Goal: Information Seeking & Learning: Learn about a topic

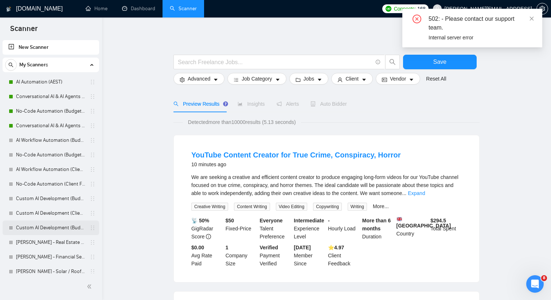
click at [56, 226] on link "Custom AI Development (Budget Filters)" at bounding box center [50, 227] width 69 height 15
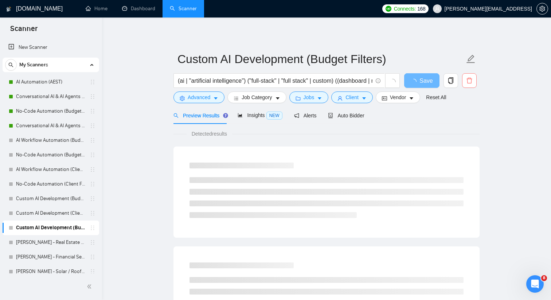
click at [466, 77] on icon "delete" at bounding box center [469, 80] width 7 height 7
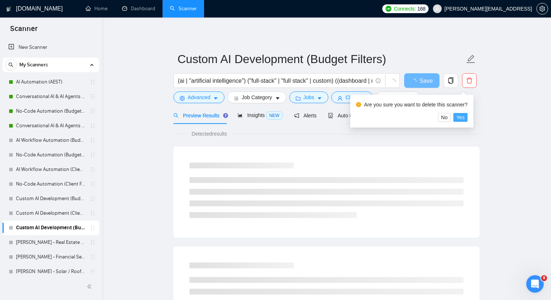
click at [459, 118] on button "Yes" at bounding box center [460, 117] width 14 height 9
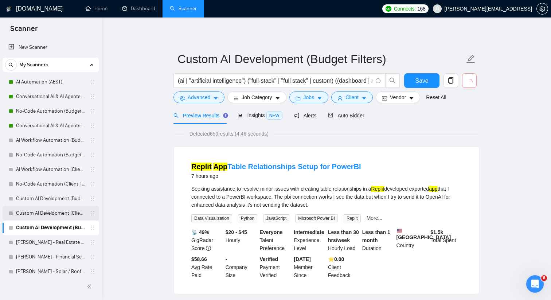
click at [64, 212] on link "Custom AI Development (Client Filters)" at bounding box center [50, 213] width 69 height 15
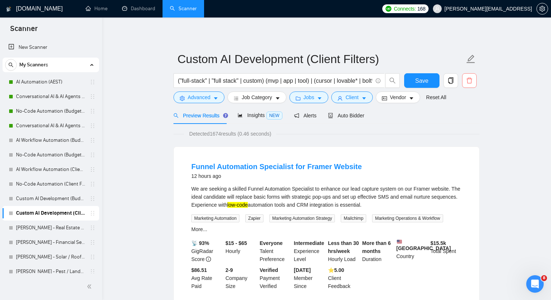
click at [468, 80] on icon "delete" at bounding box center [469, 80] width 7 height 7
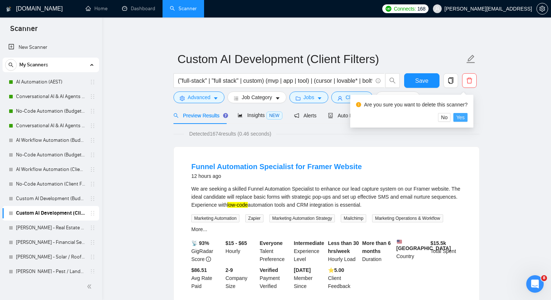
click at [462, 114] on span "Yes" at bounding box center [460, 117] width 8 height 8
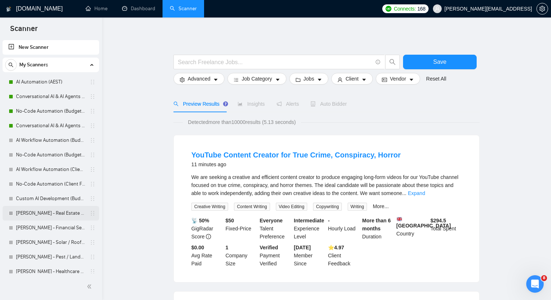
click at [58, 215] on link "[PERSON_NAME] - Real Estate Scanner" at bounding box center [50, 213] width 69 height 15
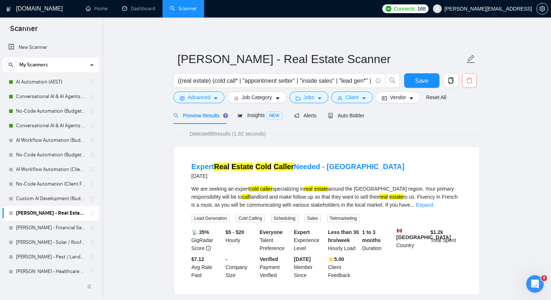
click at [471, 83] on icon "delete" at bounding box center [468, 81] width 5 height 6
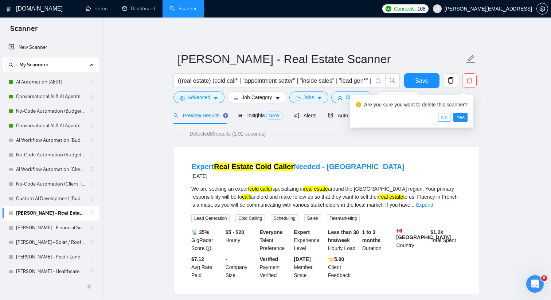
click at [447, 117] on span "No" at bounding box center [444, 117] width 7 height 8
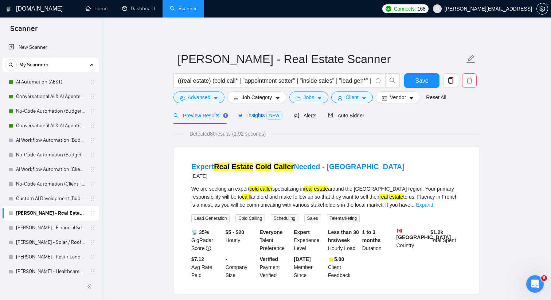
click at [261, 118] on span "Insights NEW" at bounding box center [260, 115] width 44 height 6
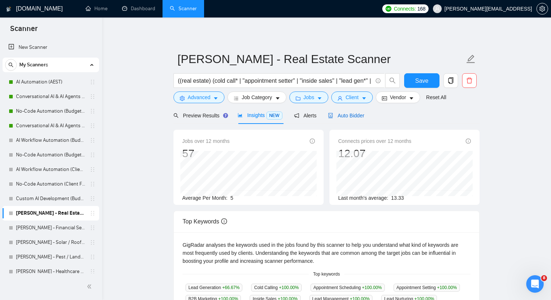
click at [349, 115] on span "Auto Bidder" at bounding box center [346, 116] width 36 height 6
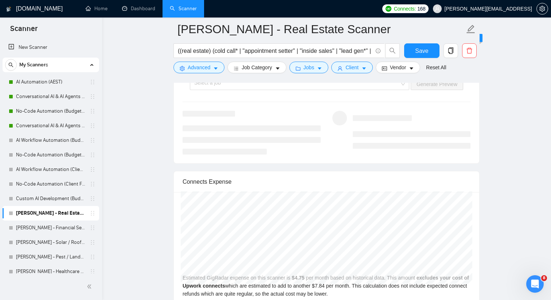
scroll to position [1450, 0]
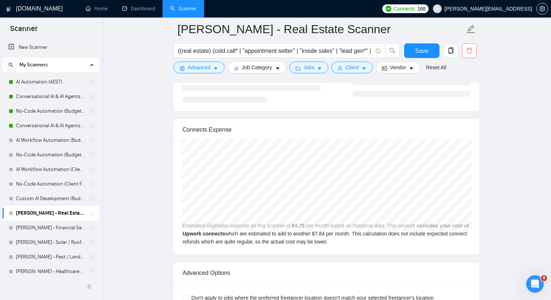
click at [468, 50] on icon "delete" at bounding box center [469, 50] width 7 height 7
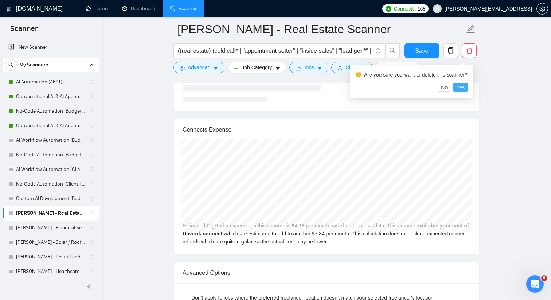
click at [465, 86] on span "Yes" at bounding box center [460, 87] width 8 height 8
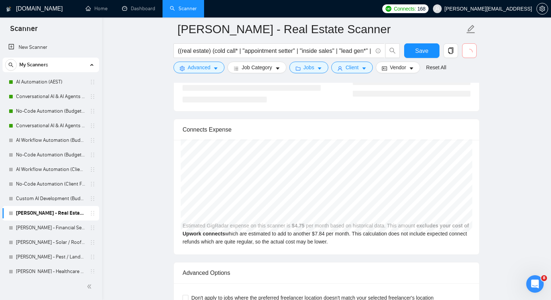
scroll to position [5, 0]
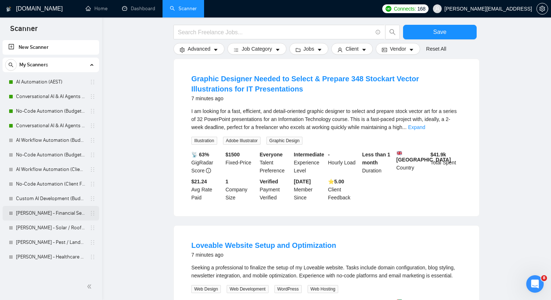
click at [66, 214] on link "[PERSON_NAME] - Financial Services Scanner" at bounding box center [50, 213] width 69 height 15
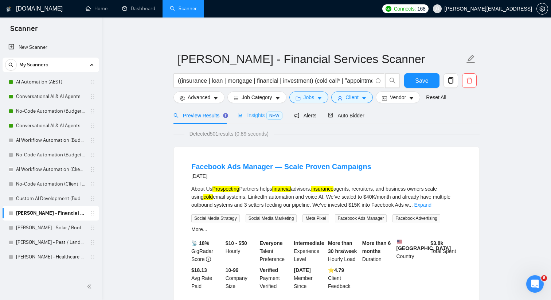
click at [276, 110] on div "Insights NEW" at bounding box center [260, 115] width 44 height 17
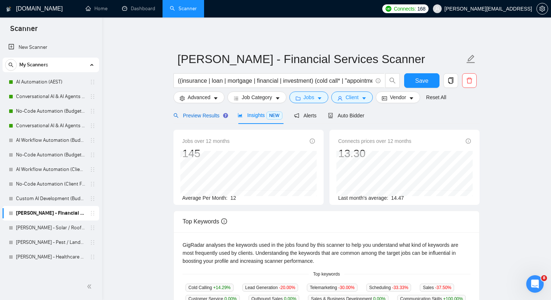
click at [182, 116] on span "Preview Results" at bounding box center [199, 116] width 52 height 6
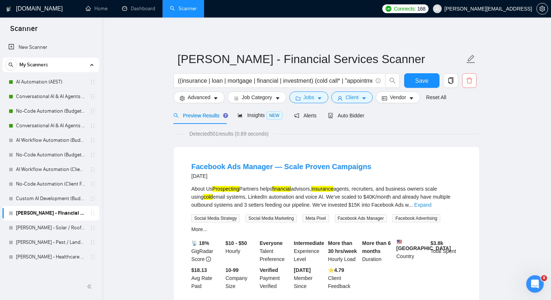
click at [470, 79] on icon "delete" at bounding box center [468, 81] width 5 height 6
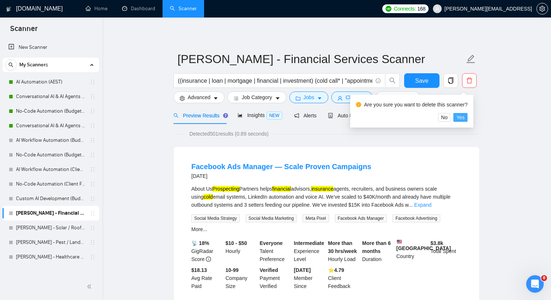
click at [464, 118] on span "Yes" at bounding box center [460, 117] width 8 height 8
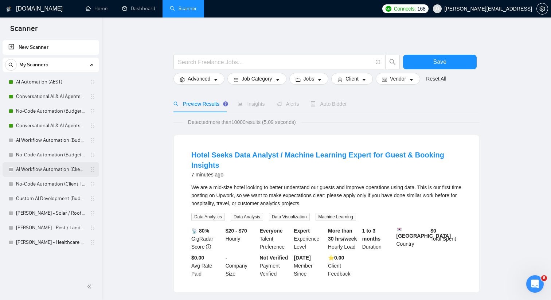
click at [29, 172] on link "AI Workflow Automation (Client Filters)" at bounding box center [50, 169] width 69 height 15
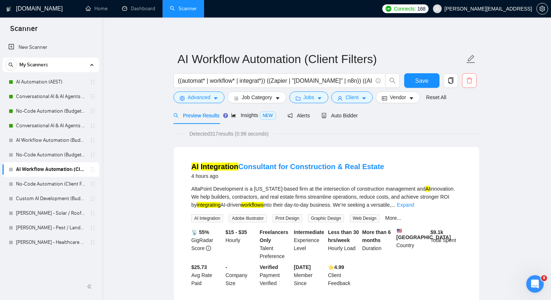
click at [465, 78] on span "delete" at bounding box center [469, 80] width 14 height 7
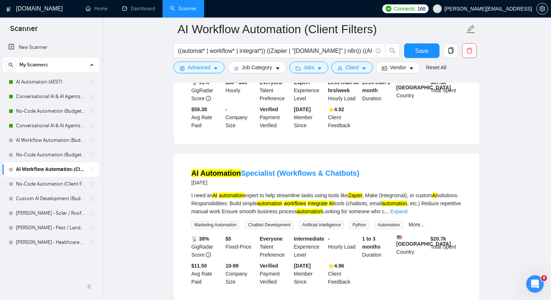
scroll to position [328, 0]
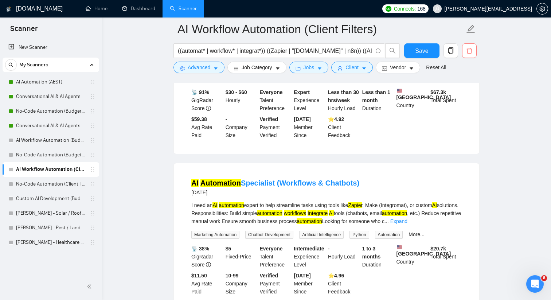
click at [468, 44] on button "button" at bounding box center [469, 50] width 15 height 15
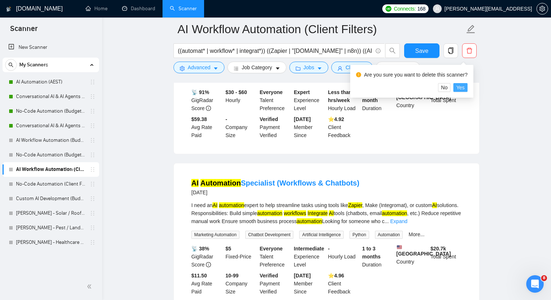
click at [465, 88] on span "Yes" at bounding box center [460, 87] width 8 height 8
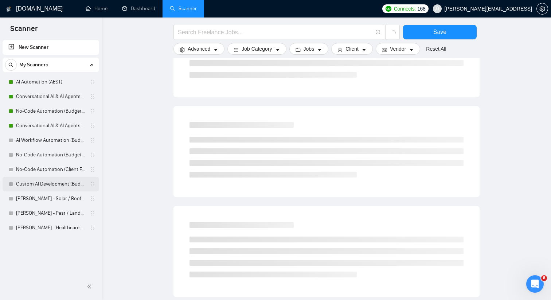
click at [64, 181] on link "Custom AI Development (Budget Filter)" at bounding box center [50, 184] width 69 height 15
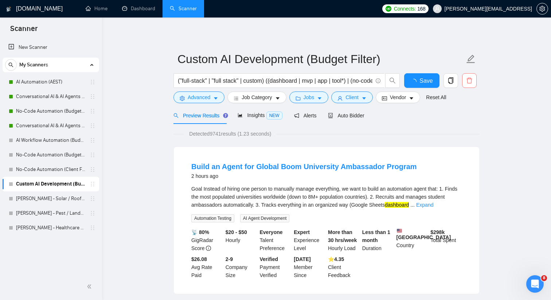
click at [466, 79] on icon "delete" at bounding box center [469, 80] width 7 height 7
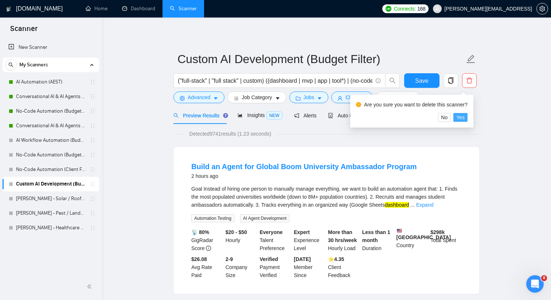
click at [460, 117] on span "Yes" at bounding box center [460, 117] width 8 height 8
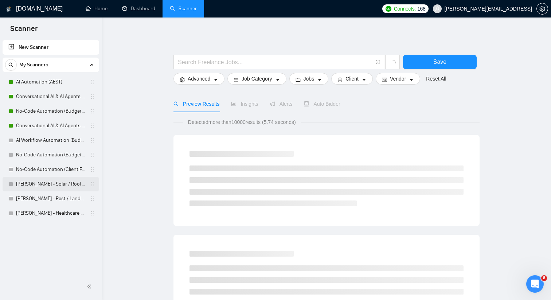
click at [60, 183] on link "[PERSON_NAME] - Solar / Roofing / HVAC" at bounding box center [50, 184] width 69 height 15
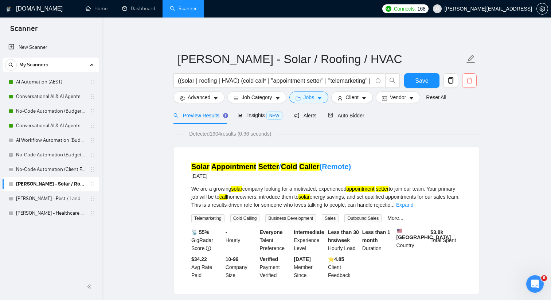
click at [470, 82] on icon "delete" at bounding box center [469, 80] width 7 height 7
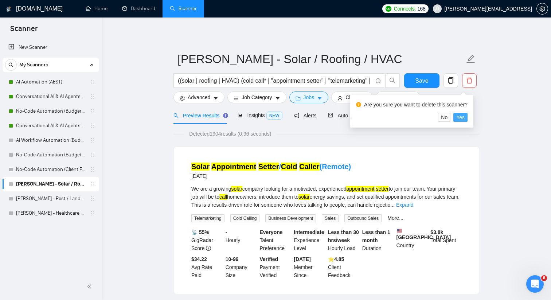
click at [462, 116] on span "Yes" at bounding box center [460, 117] width 8 height 8
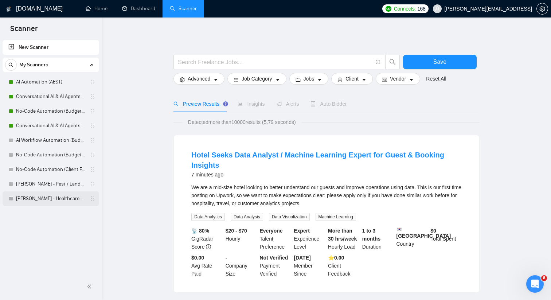
click at [55, 198] on link "[PERSON_NAME] - Healthcare Scanner" at bounding box center [50, 198] width 69 height 15
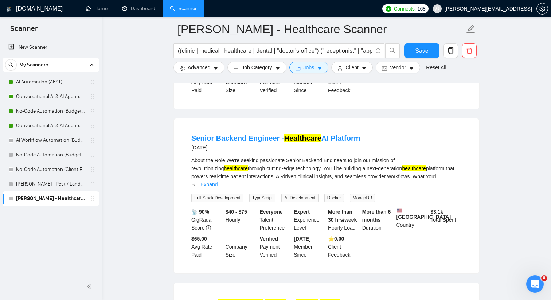
scroll to position [729, 0]
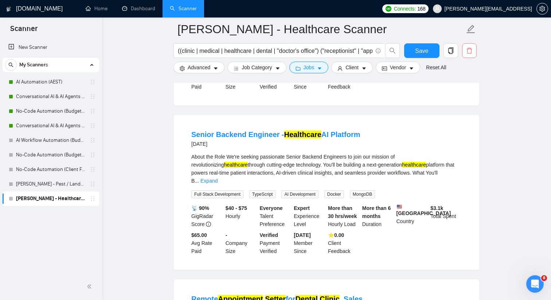
click at [467, 49] on icon "delete" at bounding box center [469, 50] width 7 height 7
click at [464, 89] on span "Yes" at bounding box center [460, 87] width 8 height 8
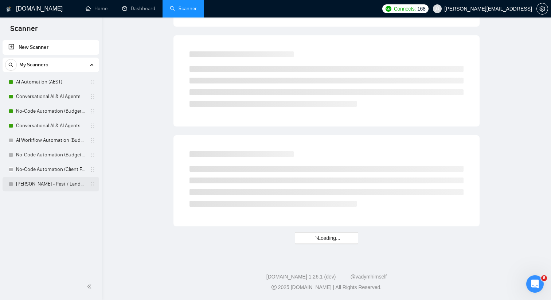
scroll to position [399, 0]
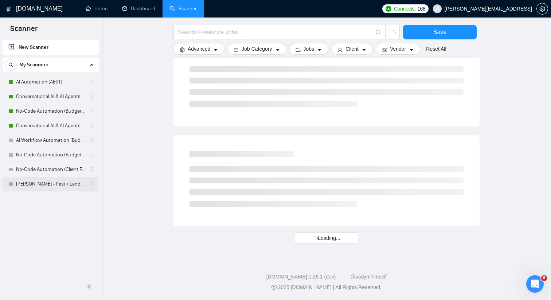
click at [74, 187] on link "[PERSON_NAME] - Pest / Landscaping / Cleaning" at bounding box center [50, 184] width 69 height 15
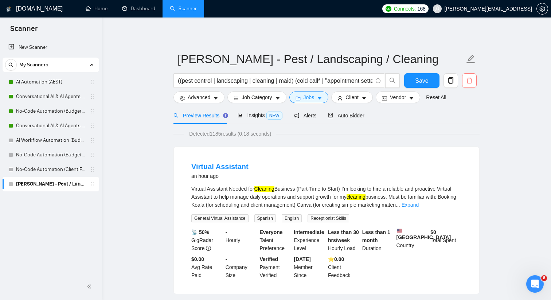
click at [467, 77] on button "button" at bounding box center [469, 80] width 15 height 15
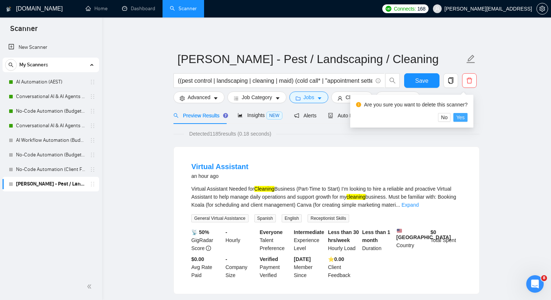
click at [465, 116] on span "Yes" at bounding box center [460, 117] width 8 height 8
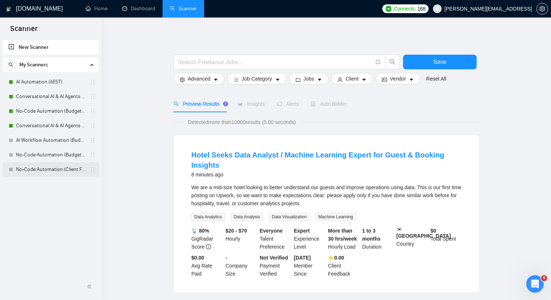
click at [53, 175] on link "No-Code Automation (Client Filters)" at bounding box center [50, 169] width 69 height 15
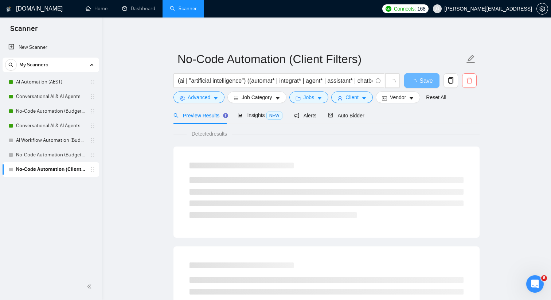
click at [466, 80] on icon "delete" at bounding box center [469, 80] width 7 height 7
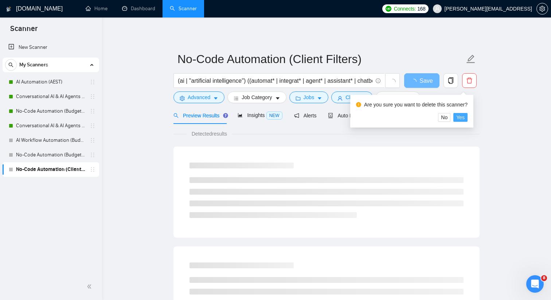
click at [464, 117] on span "Yes" at bounding box center [460, 117] width 8 height 8
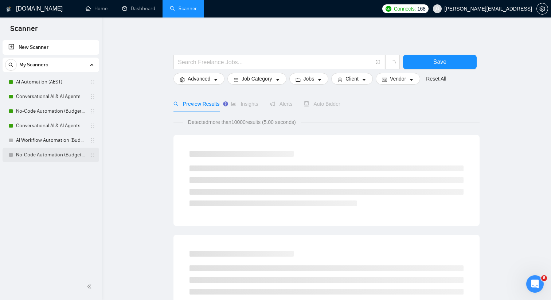
click at [58, 159] on link "No-Code Automation (Budget Filters)" at bounding box center [50, 155] width 69 height 15
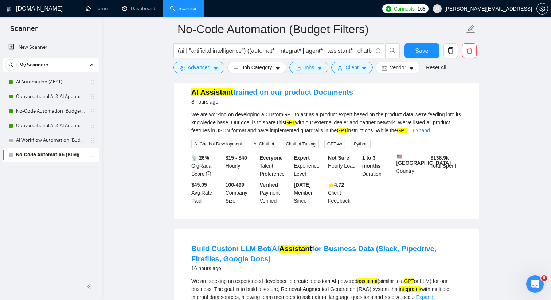
scroll to position [249, 0]
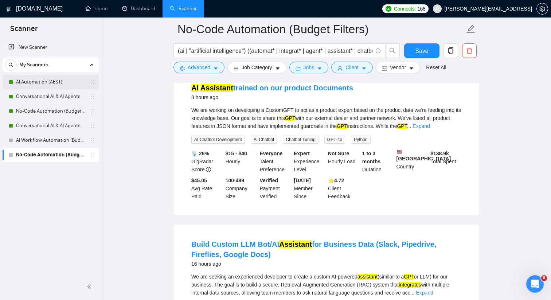
click at [75, 85] on link "AI Automation (AEST)" at bounding box center [50, 82] width 69 height 15
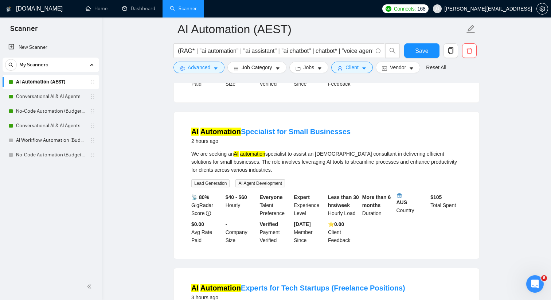
scroll to position [206, 0]
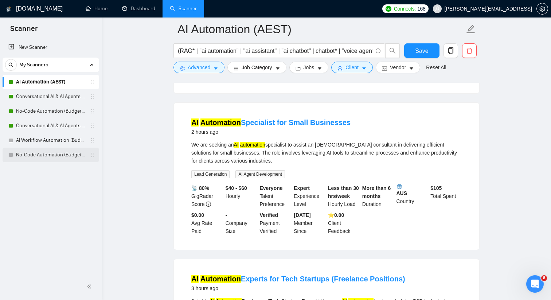
click at [71, 153] on link "No-Code Automation (Budget Filters)" at bounding box center [50, 155] width 69 height 15
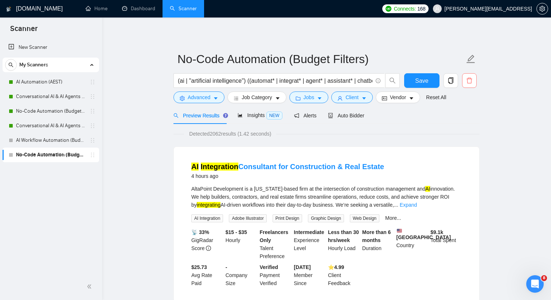
click at [470, 76] on button "button" at bounding box center [469, 80] width 15 height 15
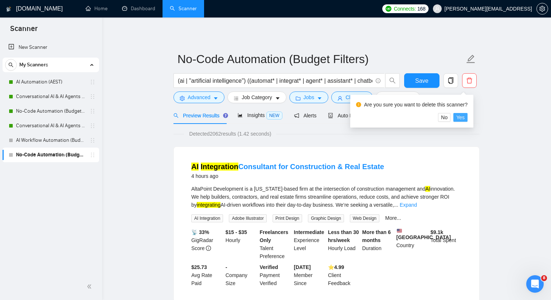
click at [460, 116] on span "Yes" at bounding box center [460, 117] width 8 height 8
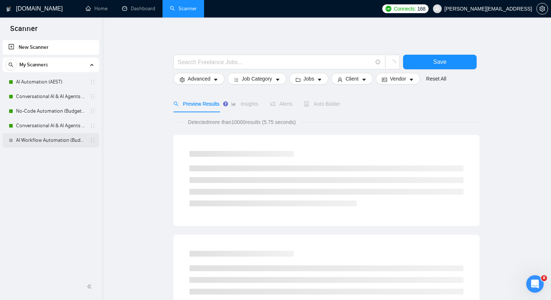
click at [68, 143] on link "AI Workflow Automation (Budget Filters)" at bounding box center [50, 140] width 69 height 15
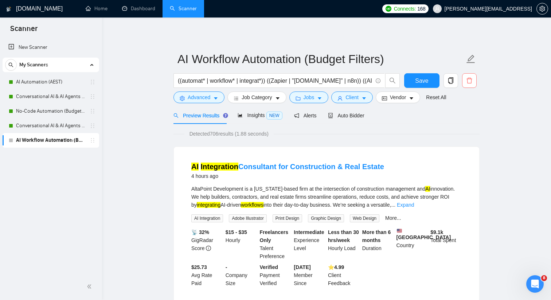
click at [470, 80] on icon "delete" at bounding box center [469, 80] width 7 height 7
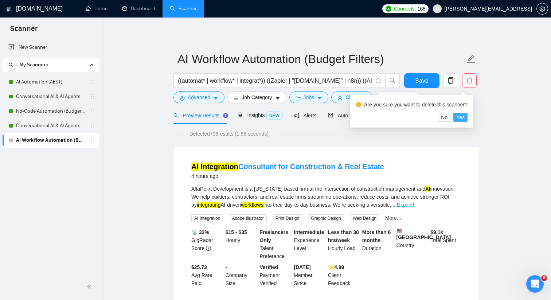
click at [465, 116] on span "Yes" at bounding box center [460, 117] width 8 height 8
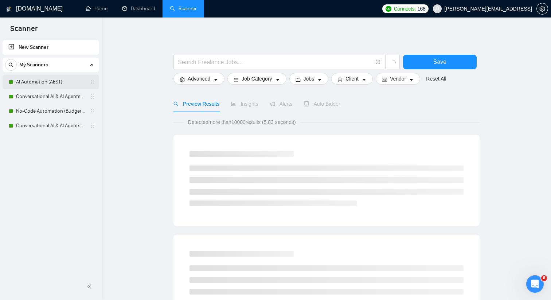
click at [65, 84] on link "AI Automation (AEST)" at bounding box center [50, 82] width 69 height 15
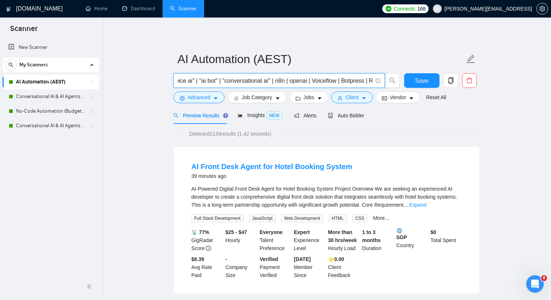
scroll to position [0, 272]
drag, startPoint x: 299, startPoint y: 81, endPoint x: 368, endPoint y: 81, distance: 68.5
click at [368, 81] on input "(RAG* | "ai automation" | "ai assistant" | "ai chatbot" | chatbot* | "voice age…" at bounding box center [275, 80] width 195 height 9
click at [283, 79] on input "(RAG* | "ai automation" | "ai assistant" | "ai chatbot" | chatbot* | "voice age…" at bounding box center [275, 80] width 195 height 9
type input "(RAG* | "ai automation" | "ai assistant" | "ai chatbot" | chatbot* | "voice age…"
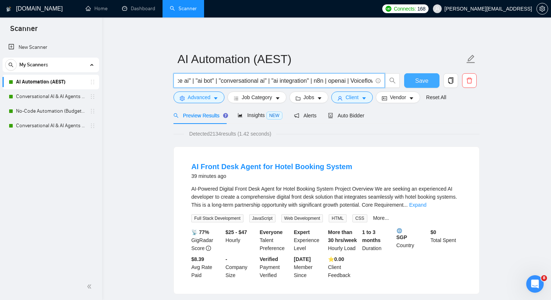
click at [415, 79] on span "Save" at bounding box center [421, 80] width 13 height 9
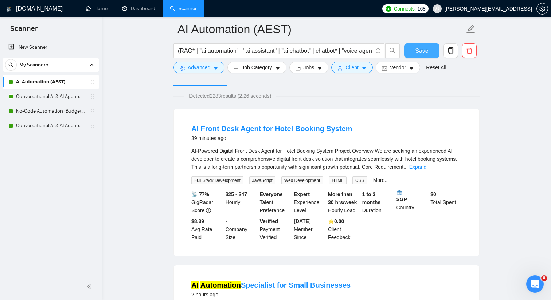
scroll to position [0, 0]
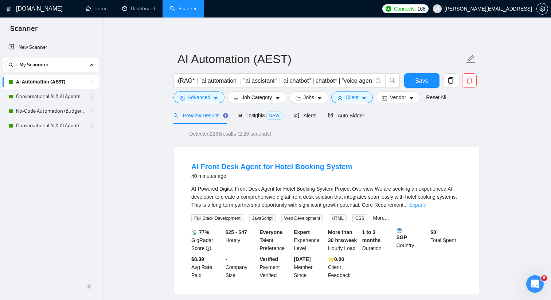
click at [426, 206] on link "Expand" at bounding box center [417, 205] width 17 height 6
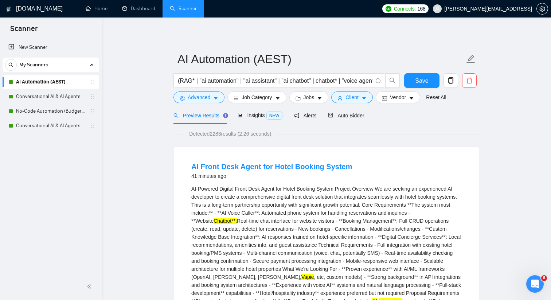
drag, startPoint x: 150, startPoint y: 65, endPoint x: 185, endPoint y: 3, distance: 71.1
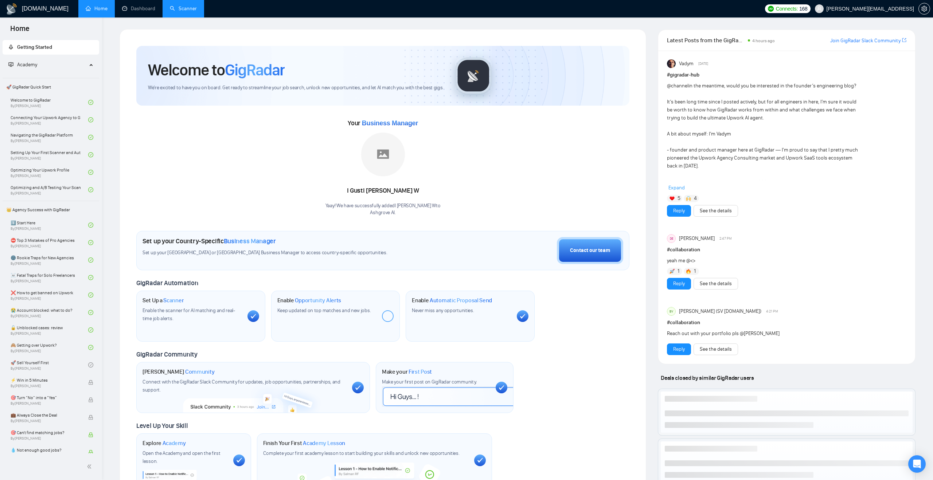
click at [183, 12] on link "Scanner" at bounding box center [183, 8] width 27 height 6
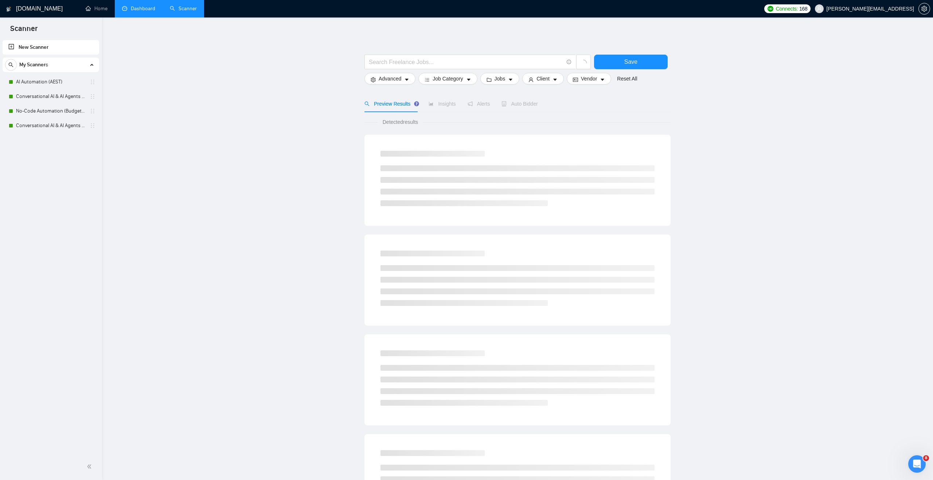
click at [130, 10] on link "Dashboard" at bounding box center [138, 8] width 33 height 6
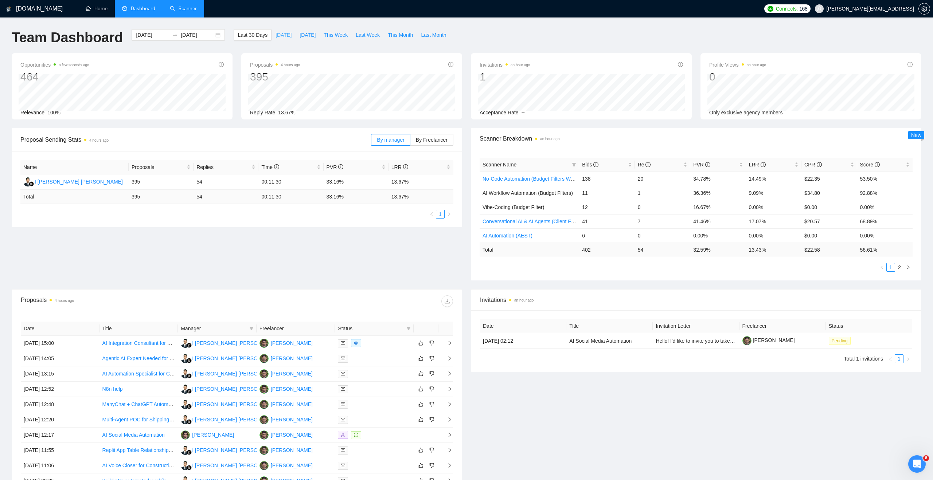
click at [284, 39] on button "Today" at bounding box center [283, 35] width 24 height 12
type input "2025-09-29"
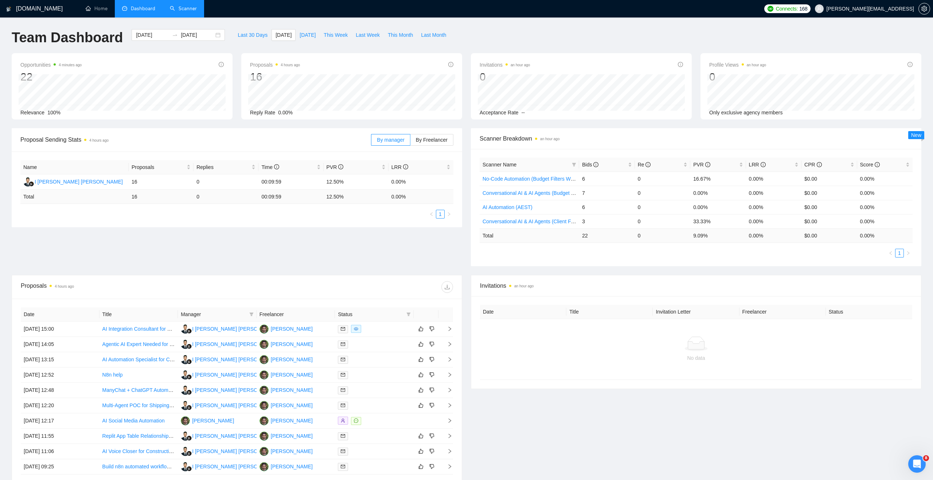
click at [191, 12] on link "Scanner" at bounding box center [183, 8] width 27 height 6
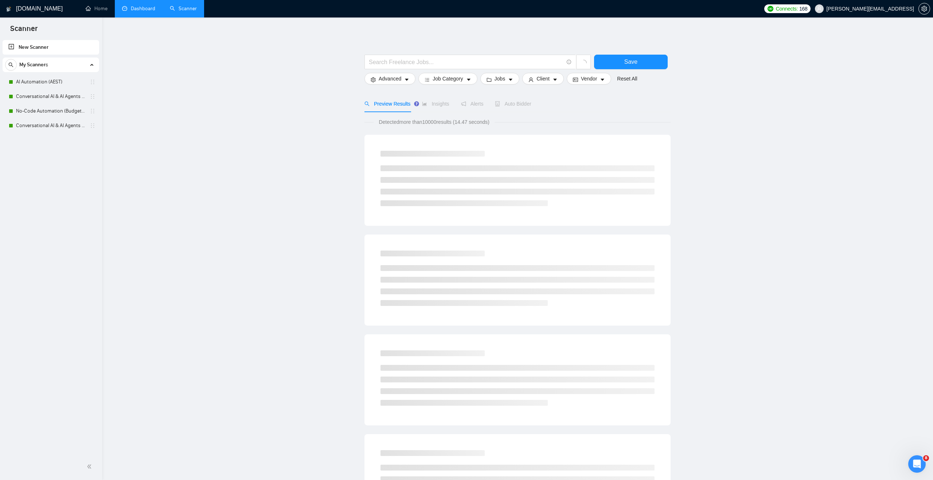
click at [70, 52] on link "New Scanner" at bounding box center [50, 47] width 85 height 15
click at [399, 65] on input "text" at bounding box center [466, 62] width 195 height 9
click at [508, 62] on input ""voice ai" | "AI voice agent" | "voice agent" | Vapi | rettel" at bounding box center [466, 62] width 195 height 9
click at [488, 60] on input ""voice ai" | "AI voice agent" | "voice agent" | Vapi | retell" at bounding box center [466, 62] width 195 height 9
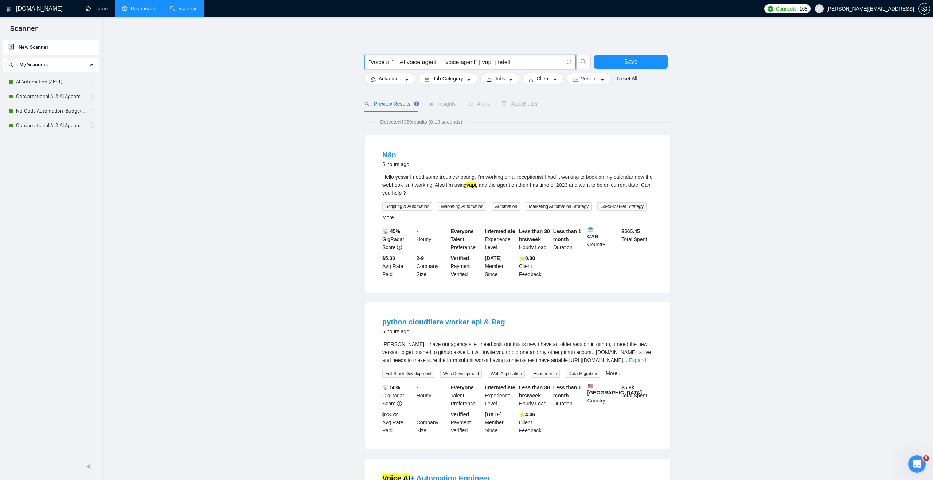
type input ""voice ai" | "AI voice agent" | "voice agent" | vapi | retell"
click at [324, 95] on main ""voice ai" | "AI voice agent" | "voice agent" | vapi | retell Save Advanced Job…" at bounding box center [518, 482] width 808 height 907
click at [557, 79] on icon "caret-down" at bounding box center [555, 80] width 4 height 2
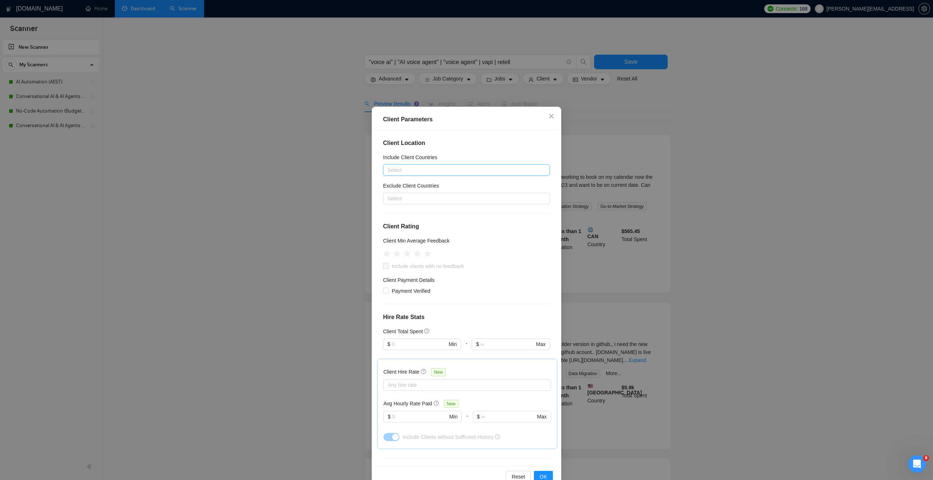
click at [443, 167] on div at bounding box center [463, 170] width 156 height 9
type input "aus"
click at [427, 198] on div "[GEOGRAPHIC_DATA]" at bounding box center [469, 196] width 154 height 8
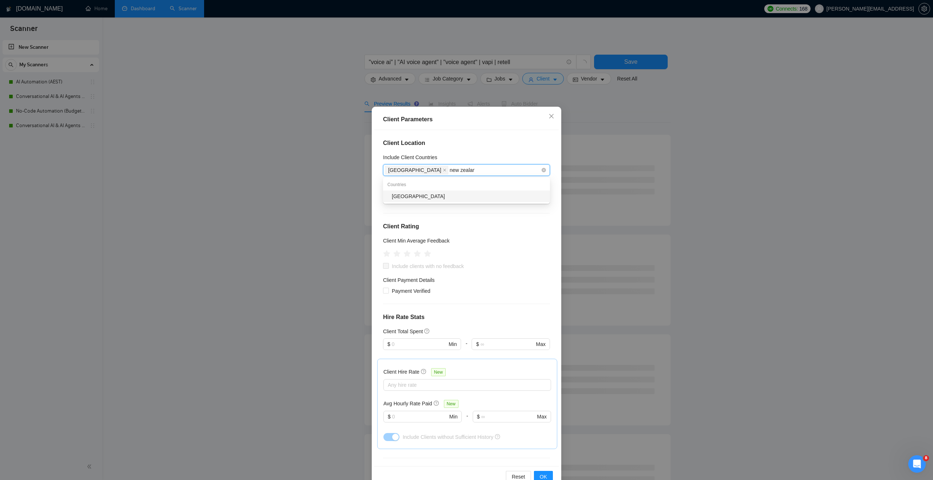
type input "new zealand"
click at [447, 202] on div "[GEOGRAPHIC_DATA]" at bounding box center [466, 197] width 167 height 12
type input "singapore"
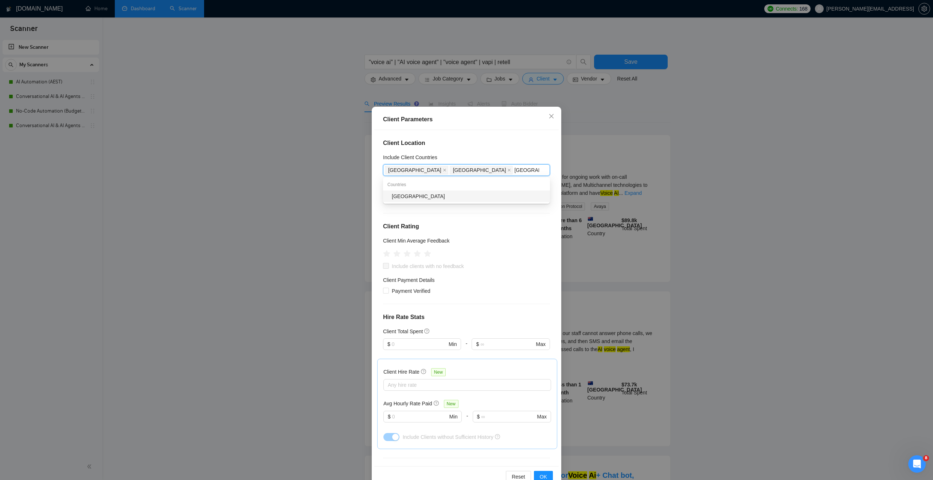
click at [466, 195] on div "[GEOGRAPHIC_DATA]" at bounding box center [469, 196] width 154 height 8
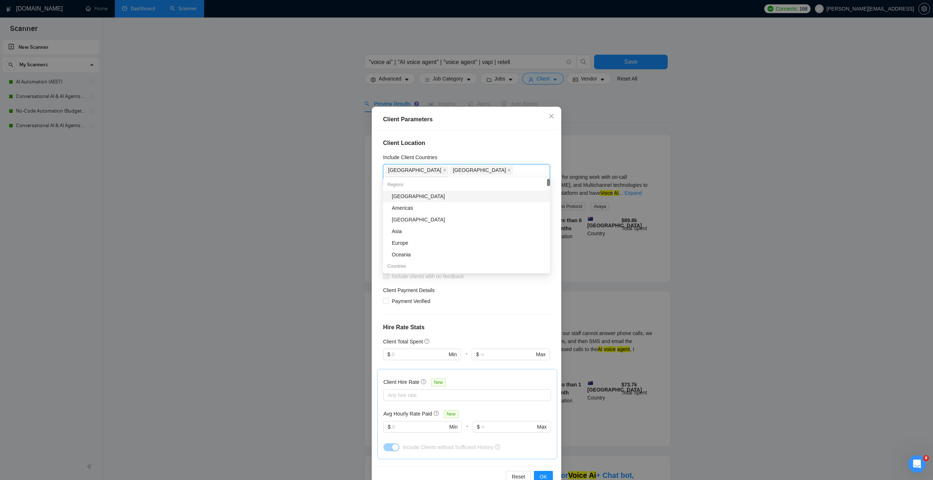
click at [489, 150] on div "Client Location Include Client Countries Australia New Zealand Singapore Exclud…" at bounding box center [466, 298] width 184 height 336
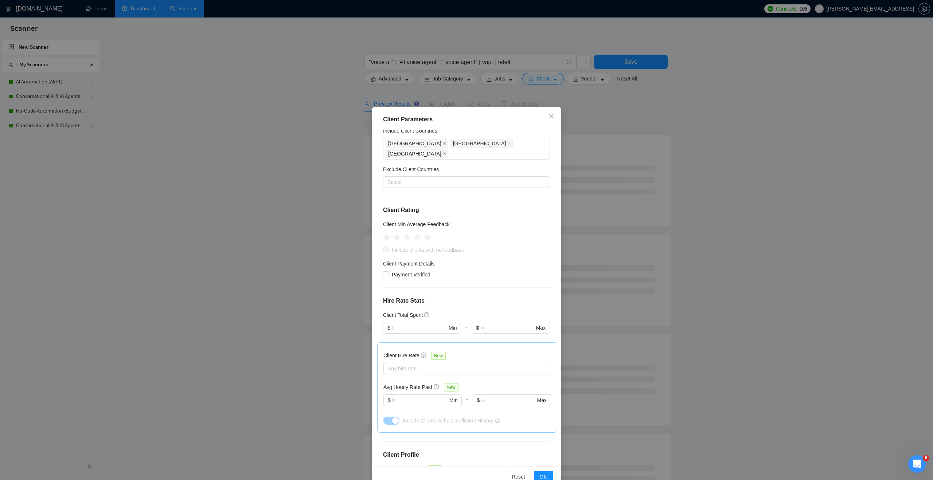
scroll to position [95, 0]
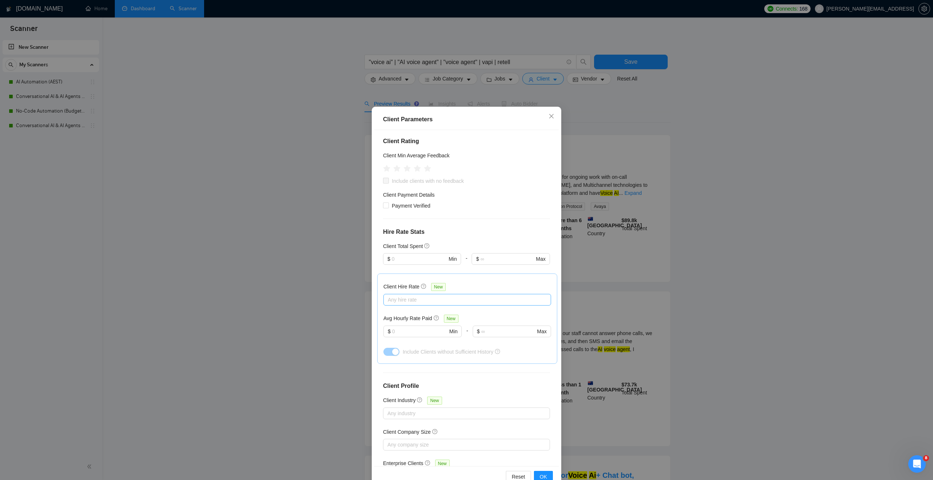
click at [432, 296] on div at bounding box center [463, 300] width 157 height 9
click at [407, 322] on div "High Rates" at bounding box center [467, 327] width 168 height 12
checkbox input "true"
click at [407, 338] on span "Max Rates" at bounding box center [408, 339] width 24 height 6
click at [393, 338] on input "Max Rates" at bounding box center [390, 338] width 5 height 5
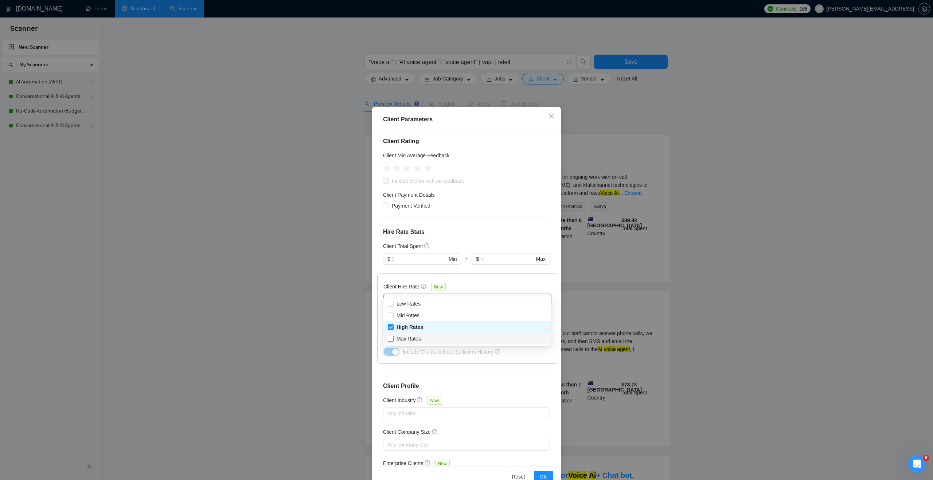
checkbox input "true"
click at [539, 479] on button "OK" at bounding box center [543, 477] width 19 height 12
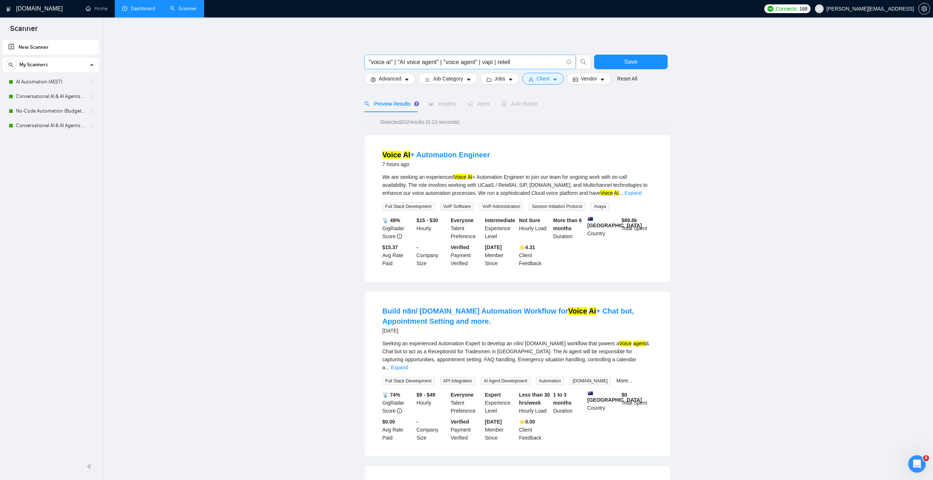
click at [524, 59] on input ""voice ai" | "AI voice agent" | "voice agent" | vapi | retell" at bounding box center [466, 62] width 195 height 9
click at [519, 63] on input ""voice ai" | "AI voice agent" | "voice agent" | vapi | retell | ai voice"" at bounding box center [466, 62] width 195 height 9
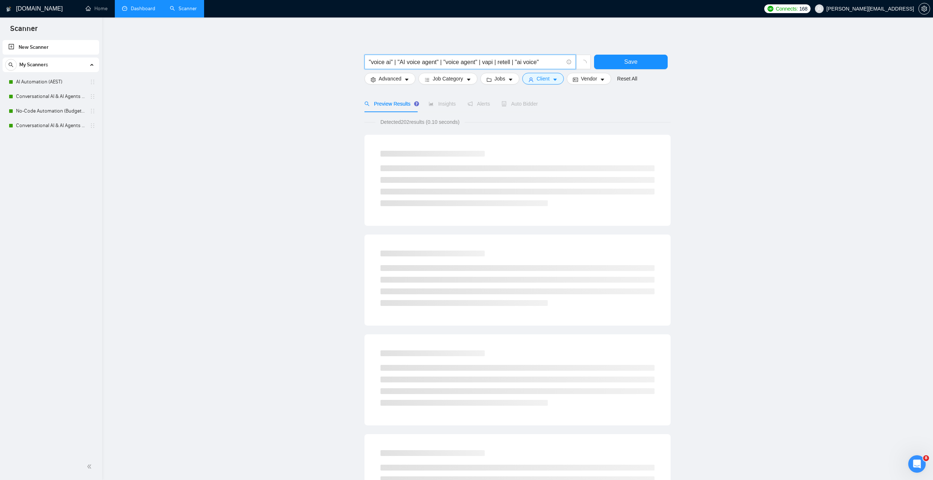
type input ""voice ai" | "AI voice agent" | "voice agent" | vapi | retell | "ai voice""
click at [341, 110] on main ""voice ai" | "AI voice agent" | "voice agent" | vapi | retell | "ai voice" Save…" at bounding box center [518, 336] width 808 height 614
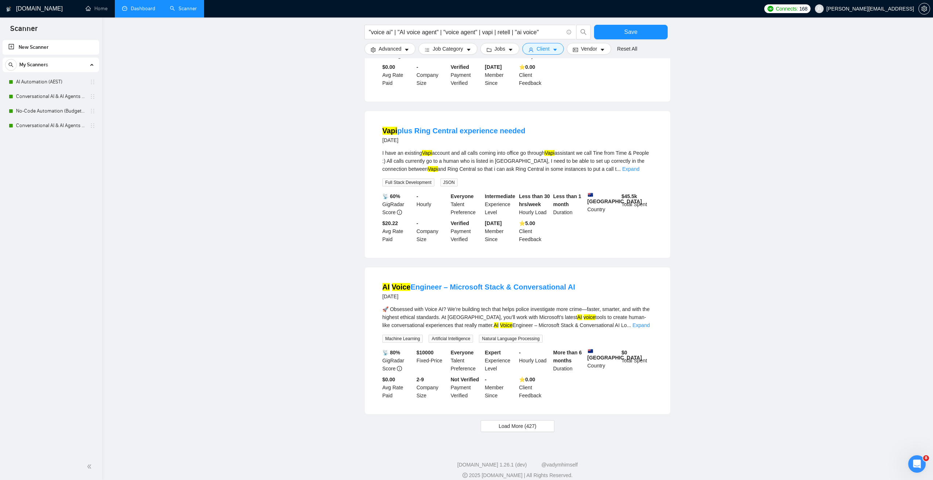
scroll to position [516, 0]
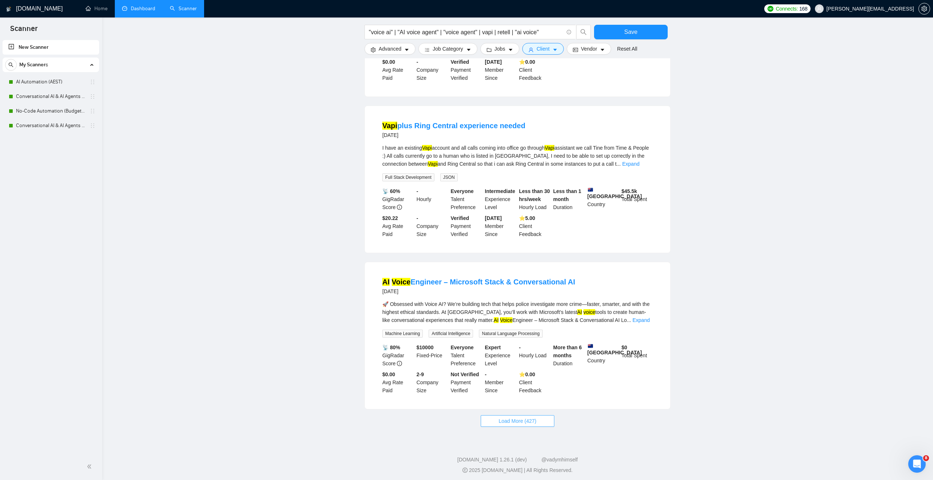
click at [523, 420] on span "Load More (427)" at bounding box center [517, 421] width 38 height 8
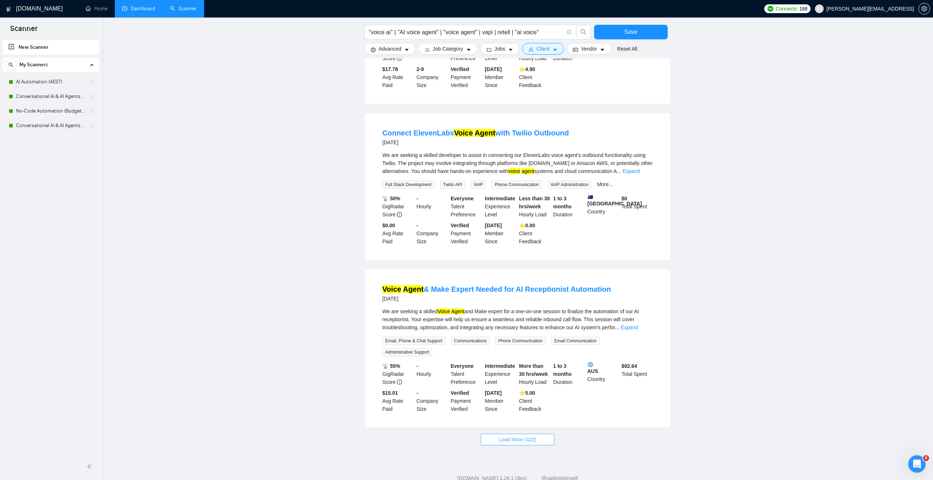
scroll to position [1291, 0]
click at [523, 435] on span "Load More (422)" at bounding box center [517, 439] width 38 height 8
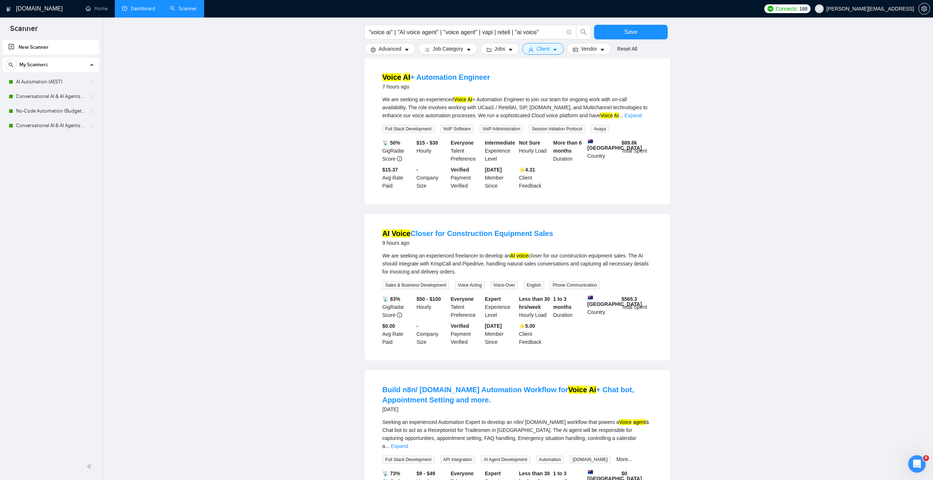
scroll to position [0, 0]
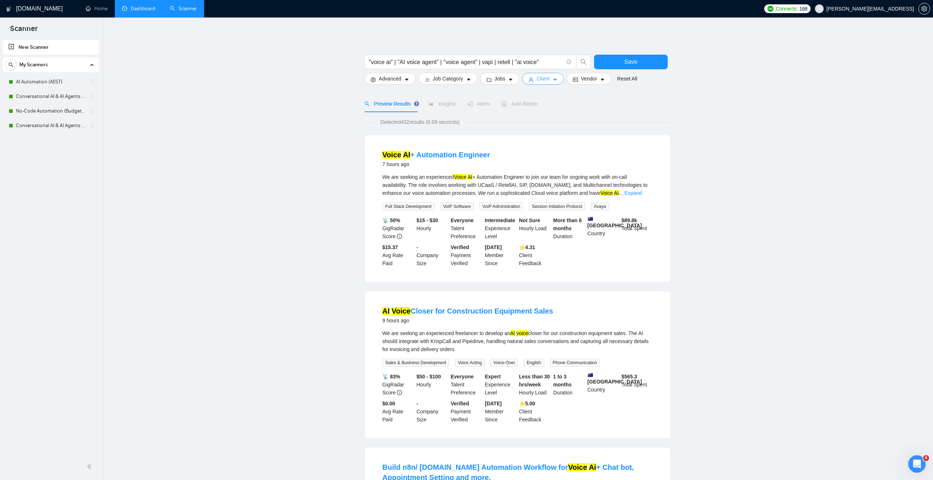
click at [550, 80] on span "Client" at bounding box center [542, 79] width 13 height 8
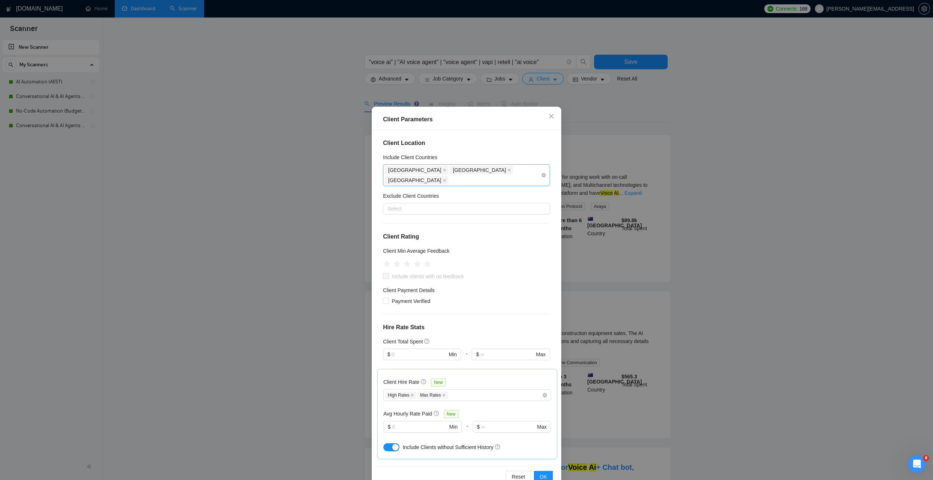
click at [498, 171] on div "Australia New Zealand Singapore" at bounding box center [463, 175] width 156 height 20
type input "united states"
click at [473, 195] on div "[GEOGRAPHIC_DATA]" at bounding box center [469, 196] width 154 height 8
click at [539, 302] on div "Client Location Include Client Countries Australia New Zealand Singapore United…" at bounding box center [466, 298] width 184 height 336
click at [540, 473] on span "OK" at bounding box center [543, 477] width 7 height 8
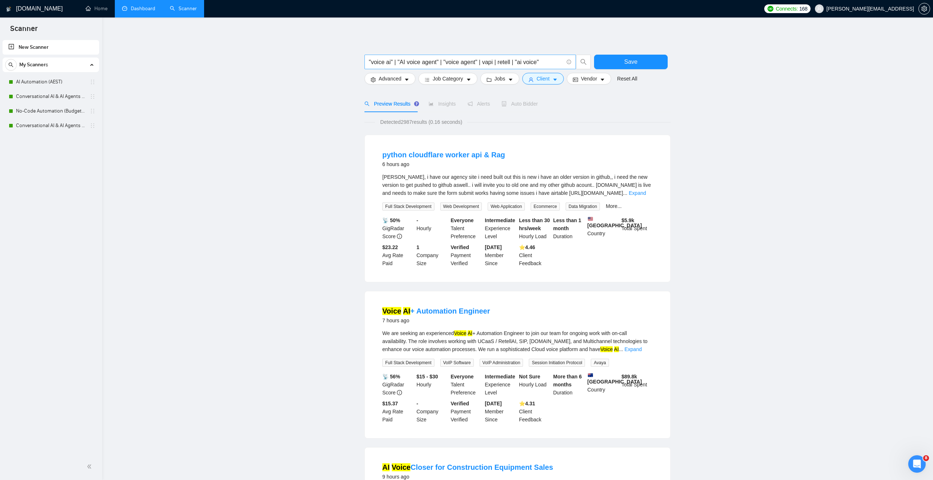
click at [553, 62] on input ""voice ai" | "AI voice agent" | "voice agent" | vapi | retell | "ai voice"" at bounding box center [466, 62] width 195 height 9
type input ""voice ai" | "AI voice agent" | "voice agent" | vapi | retell | "ai voice" | "a…"
click at [643, 192] on link "Expand" at bounding box center [637, 193] width 17 height 6
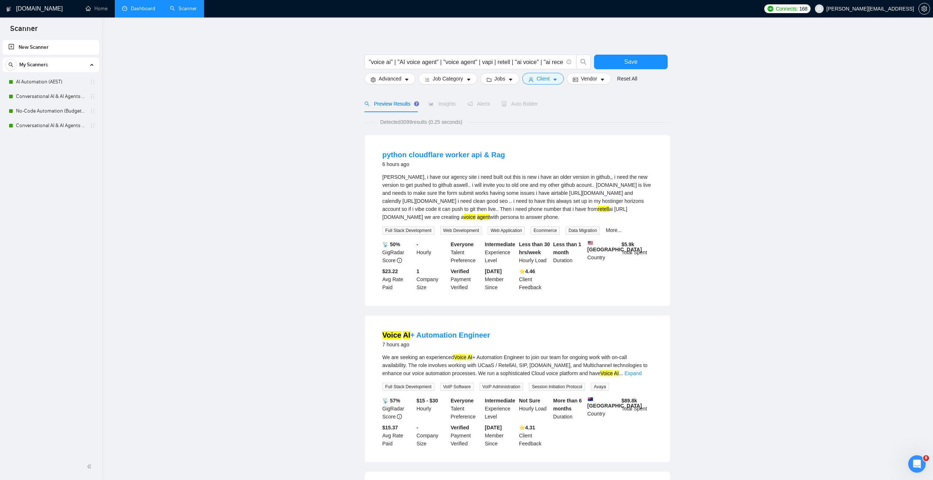
click at [643, 192] on div "Vinit, i have our agency site i need built out this is new i have an older vers…" at bounding box center [517, 197] width 270 height 48
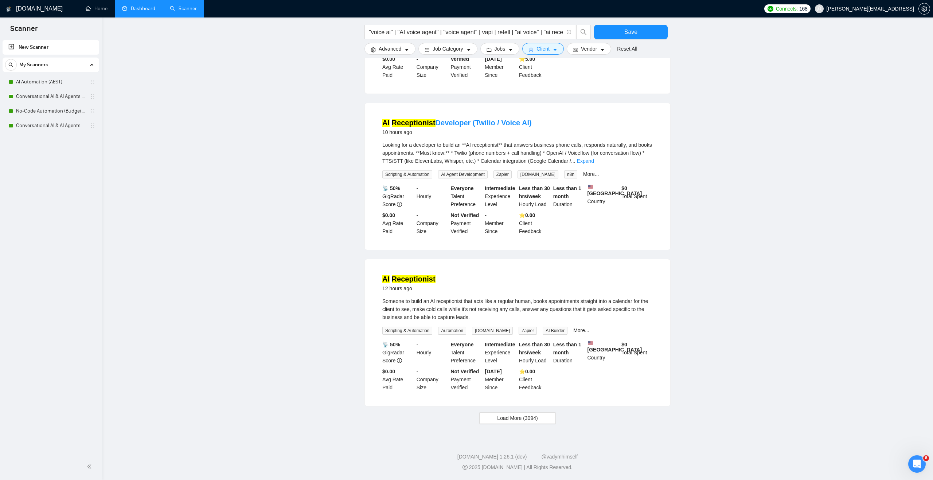
scroll to position [556, 0]
click at [515, 413] on button "Load More (3094)" at bounding box center [517, 418] width 76 height 12
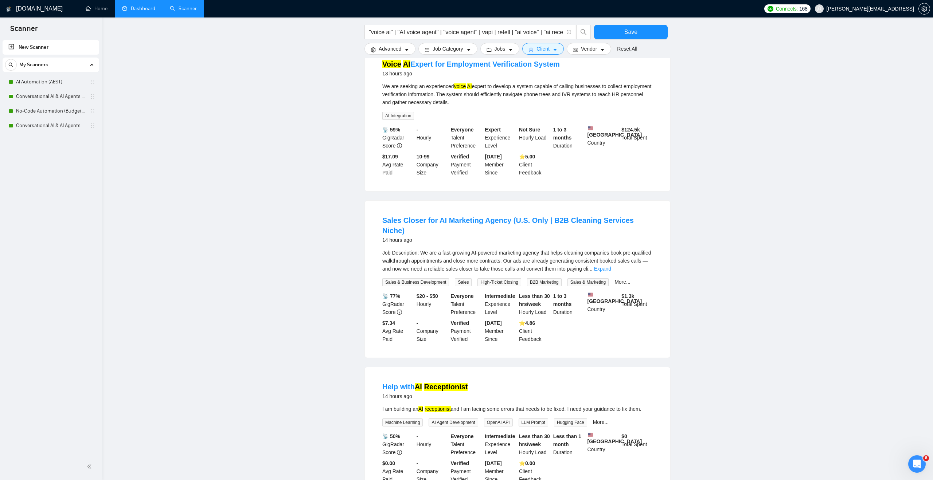
scroll to position [899, 0]
click at [611, 270] on link "Expand" at bounding box center [602, 267] width 17 height 6
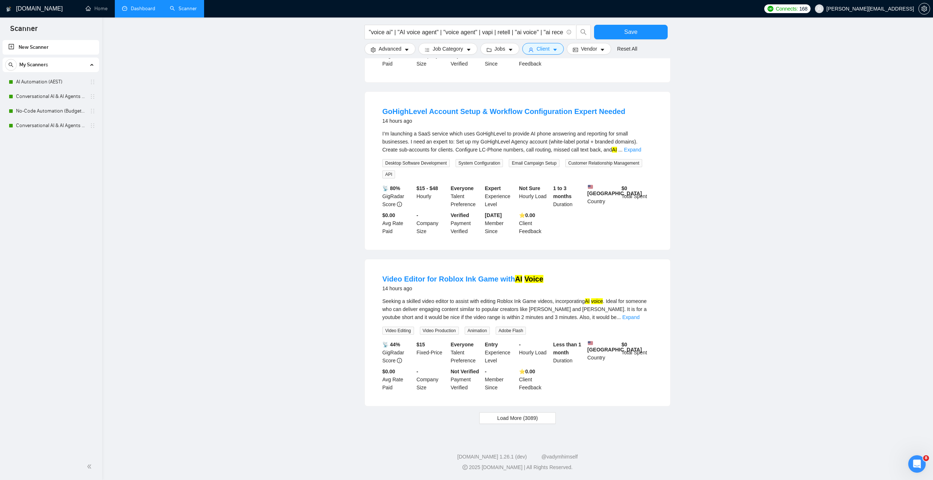
scroll to position [1506, 0]
click at [521, 416] on span "Load More (3089)" at bounding box center [517, 418] width 40 height 8
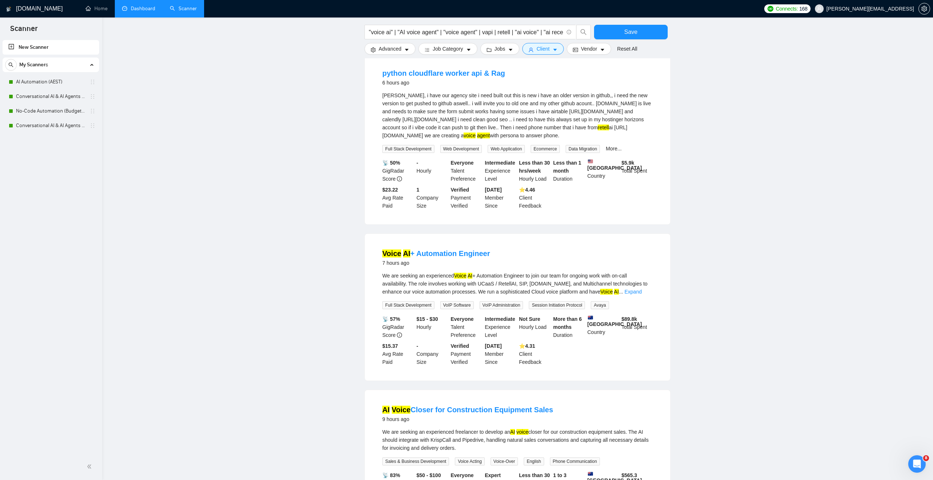
scroll to position [0, 0]
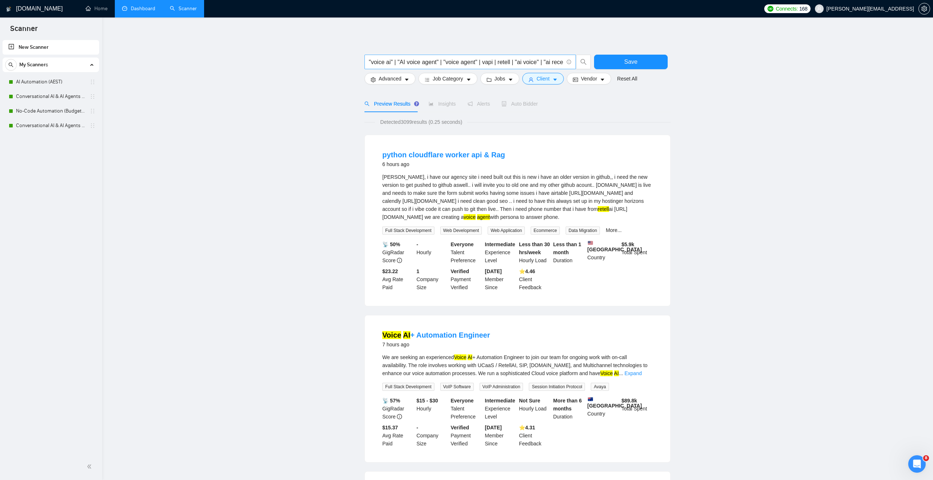
click at [401, 64] on input ""voice ai" | "AI voice agent" | "voice agent" | vapi | retell | "ai voice" | "a…" at bounding box center [466, 62] width 195 height 9
